Goal: Task Accomplishment & Management: Use online tool/utility

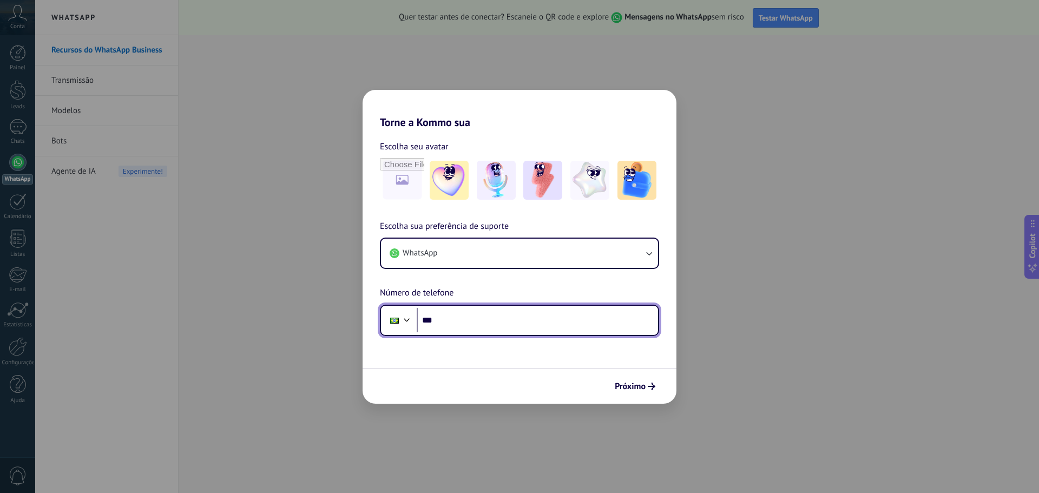
click at [455, 320] on input "***" at bounding box center [537, 320] width 241 height 25
type input "**********"
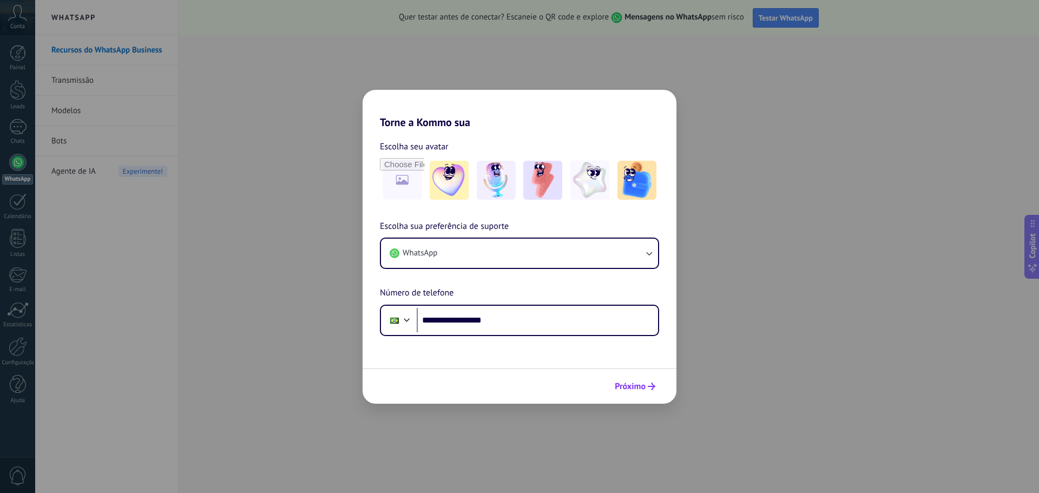
click at [618, 380] on button "Próximo" at bounding box center [635, 386] width 50 height 18
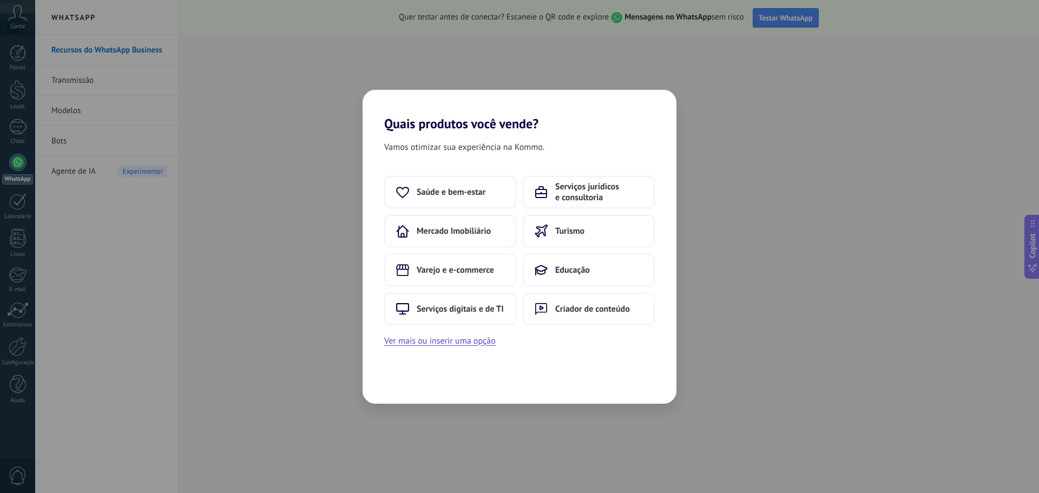
click at [576, 173] on div "Vamos otimizar sua experiência na Kommo. Saúde e bem-estar Serviços jurídicos e…" at bounding box center [519, 267] width 314 height 272
click at [579, 188] on span "Serviços jurídicos e consultoria" at bounding box center [599, 192] width 88 height 22
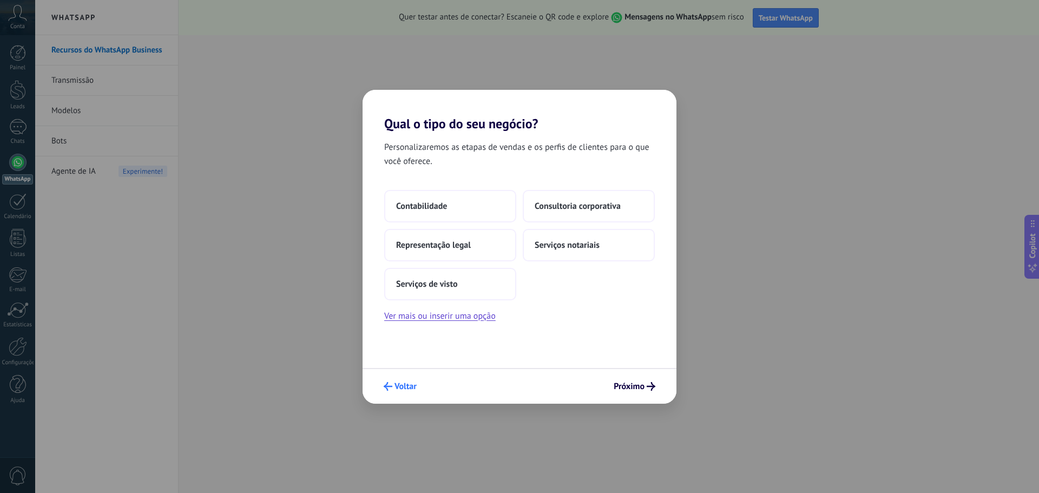
click at [398, 389] on span "Voltar" at bounding box center [405, 386] width 22 height 8
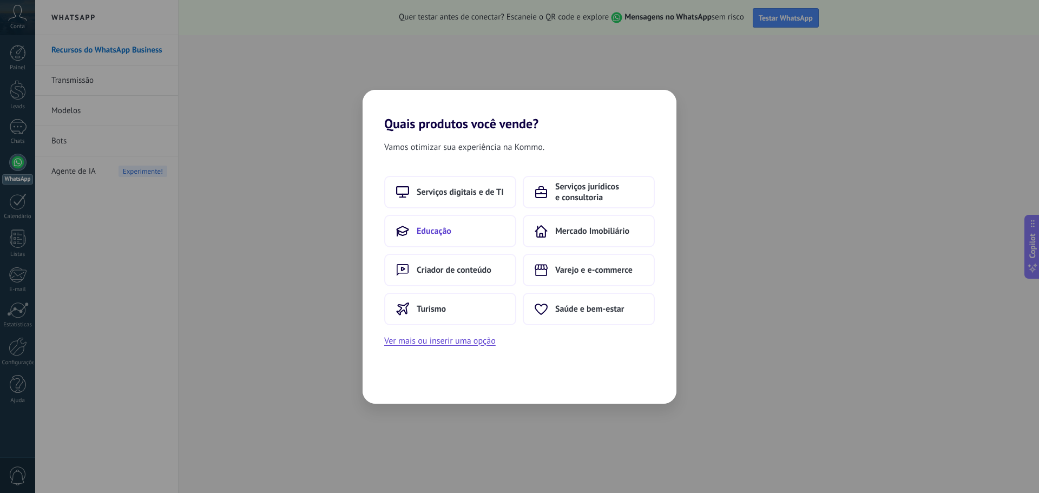
click at [459, 229] on button "Educação" at bounding box center [450, 231] width 132 height 32
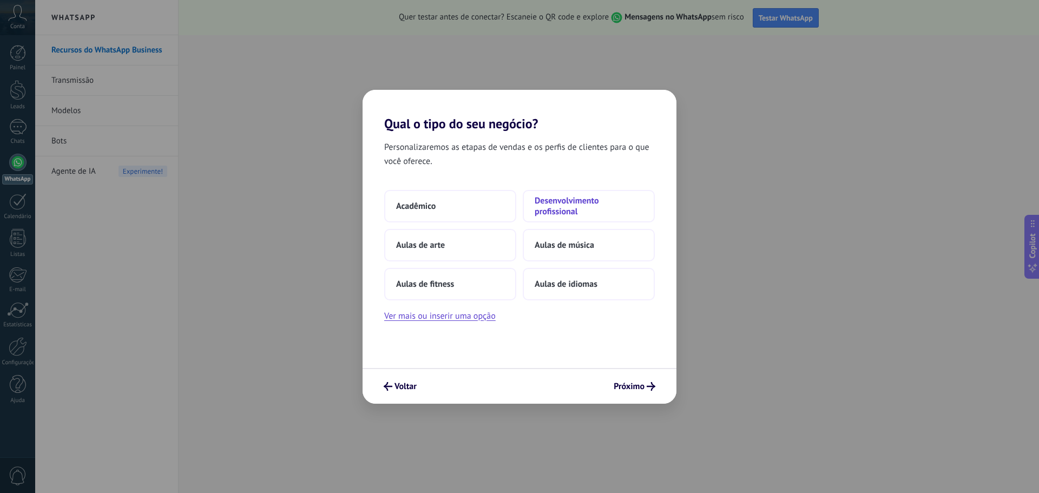
click at [567, 196] on span "Desenvolvimento profissional" at bounding box center [588, 206] width 108 height 22
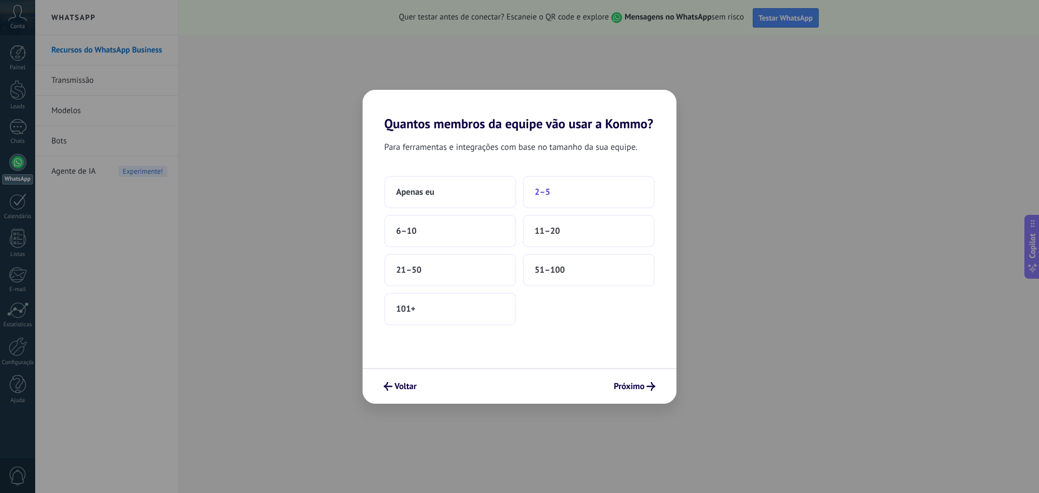
click at [528, 193] on button "2–5" at bounding box center [589, 192] width 132 height 32
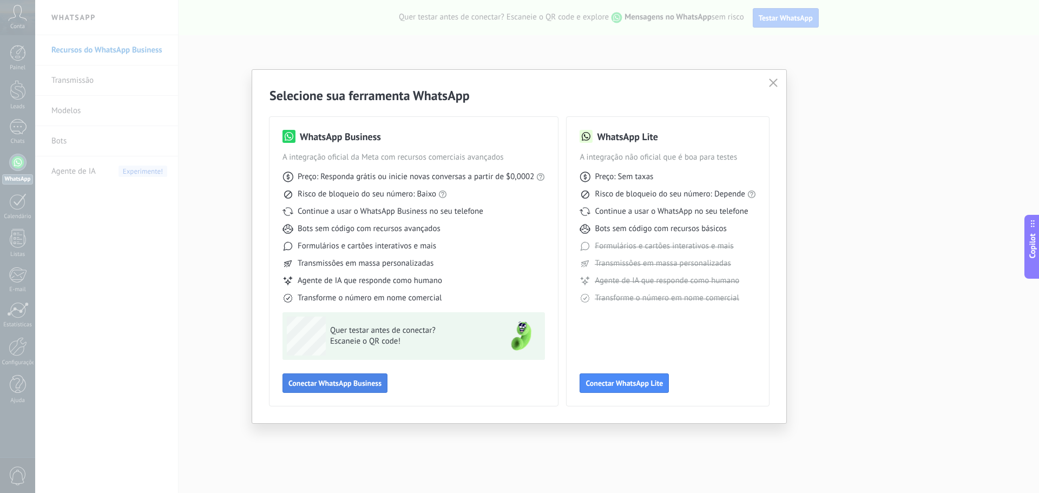
click at [348, 384] on span "Conectar WhatsApp Business" at bounding box center [334, 383] width 93 height 8
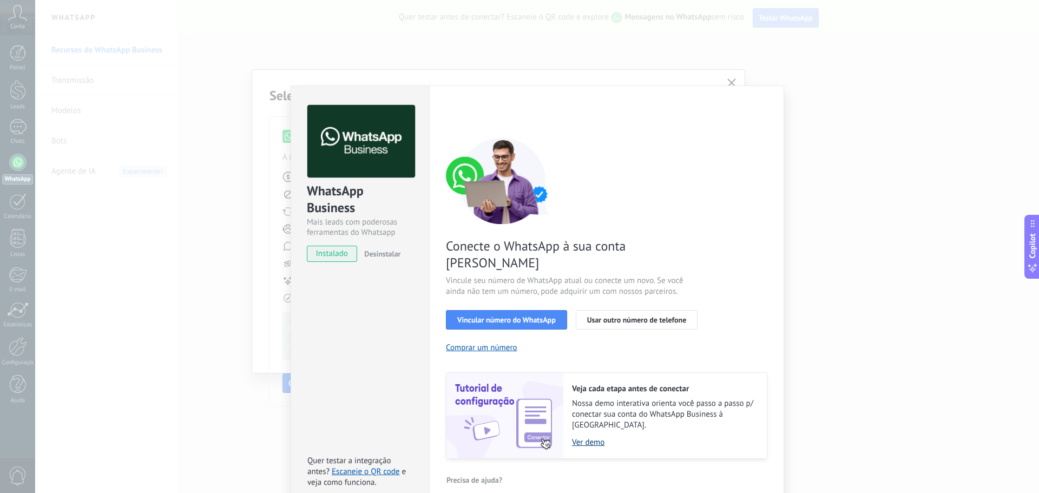
drag, startPoint x: 591, startPoint y: 418, endPoint x: 583, endPoint y: 415, distance: 9.1
click at [583, 437] on link "Ver demo" at bounding box center [664, 442] width 184 height 10
click at [901, 227] on div "WhatsApp Business Mais leads com poderosas ferramentas do Whatsapp instalado De…" at bounding box center [536, 246] width 1003 height 493
